Goal: Task Accomplishment & Management: Manage account settings

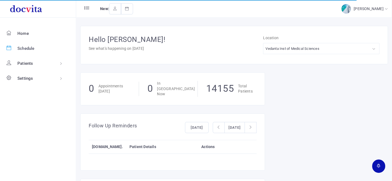
click at [27, 46] on span "Schedule" at bounding box center [25, 48] width 17 height 5
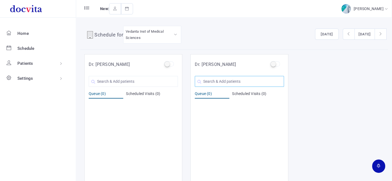
click at [222, 81] on input "text" at bounding box center [239, 81] width 89 height 11
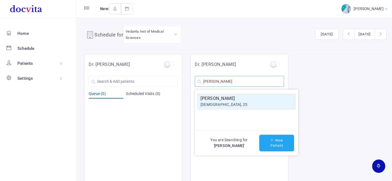
type input "[PERSON_NAME]"
click at [271, 144] on button "New Patient" at bounding box center [276, 143] width 35 height 17
type input "[PERSON_NAME]"
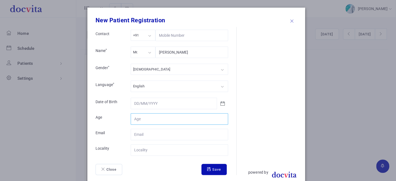
click at [154, 119] on input "Contact" at bounding box center [179, 118] width 97 height 11
type input "15"
click at [143, 52] on div "Mr." at bounding box center [143, 52] width 25 height 11
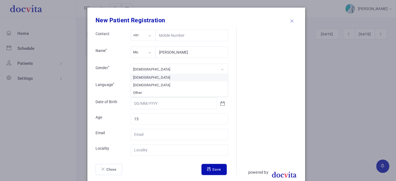
click at [146, 68] on div "[DEMOGRAPHIC_DATA]" at bounding box center [179, 69] width 97 height 11
click at [154, 152] on input "Contact" at bounding box center [179, 149] width 97 height 11
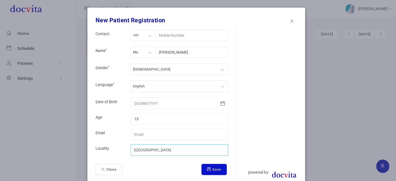
type input "[GEOGRAPHIC_DATA]"
click at [207, 171] on button "Save" at bounding box center [213, 169] width 25 height 11
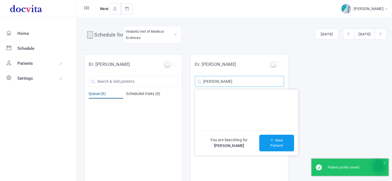
click at [249, 82] on input "[PERSON_NAME]" at bounding box center [239, 81] width 89 height 11
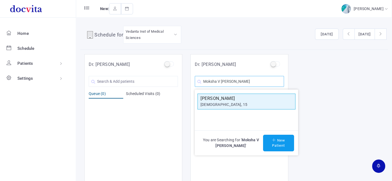
type input "Moksha V [PERSON_NAME]"
click at [243, 101] on h5 "[PERSON_NAME]" at bounding box center [247, 98] width 92 height 7
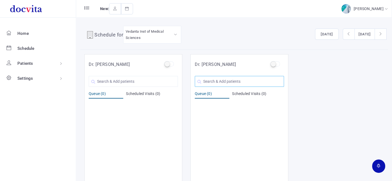
click at [225, 81] on input "text" at bounding box center [239, 81] width 89 height 11
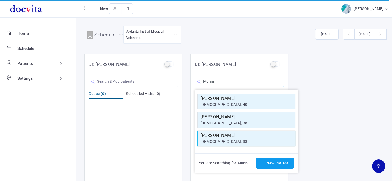
type input "Munni"
click at [229, 142] on div "[DEMOGRAPHIC_DATA], 38" at bounding box center [247, 142] width 92 height 6
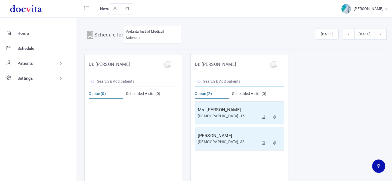
click at [231, 77] on input "text" at bounding box center [239, 81] width 89 height 11
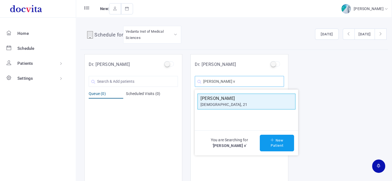
type input "[PERSON_NAME] v"
click at [223, 106] on div "[DEMOGRAPHIC_DATA], 21" at bounding box center [247, 105] width 92 height 6
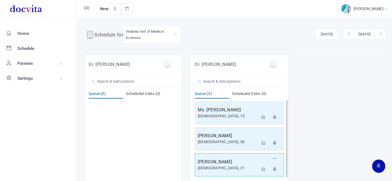
click at [219, 166] on div "[DEMOGRAPHIC_DATA], 21" at bounding box center [228, 168] width 61 height 6
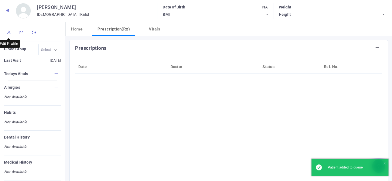
click at [8, 32] on icon at bounding box center [9, 33] width 4 height 4
type input "[PERSON_NAME]"
type input "21"
type input "Kalol"
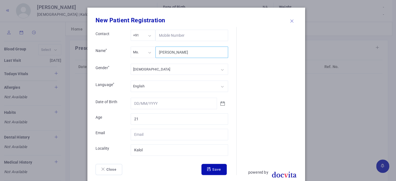
click at [159, 52] on input "[PERSON_NAME]" at bounding box center [191, 52] width 73 height 11
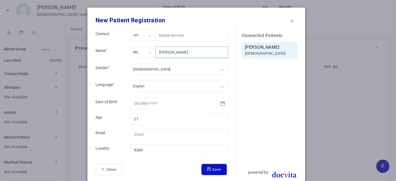
type input "[PERSON_NAME]"
click at [212, 167] on button "Save" at bounding box center [213, 169] width 25 height 11
